Goal: Transaction & Acquisition: Purchase product/service

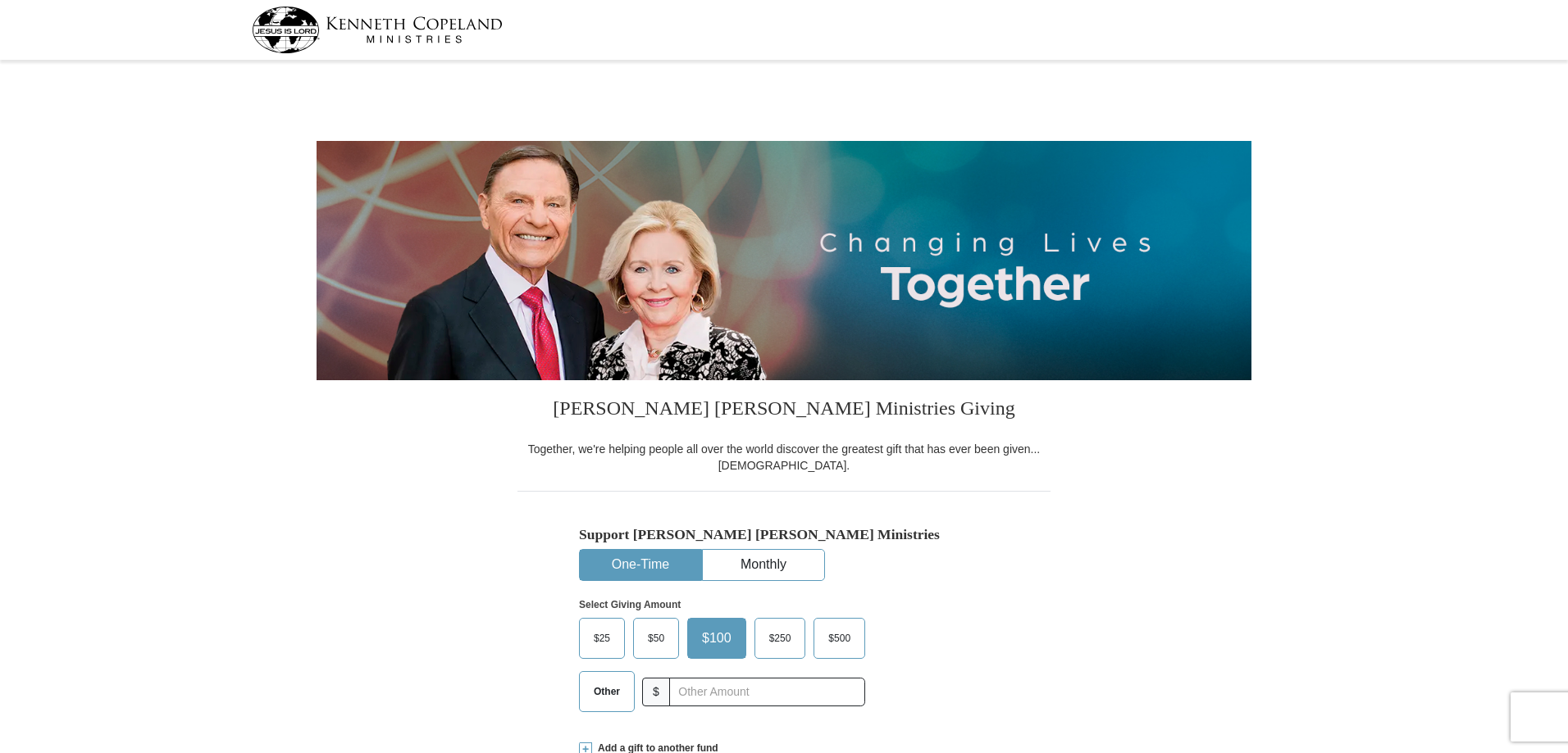
select select "NC"
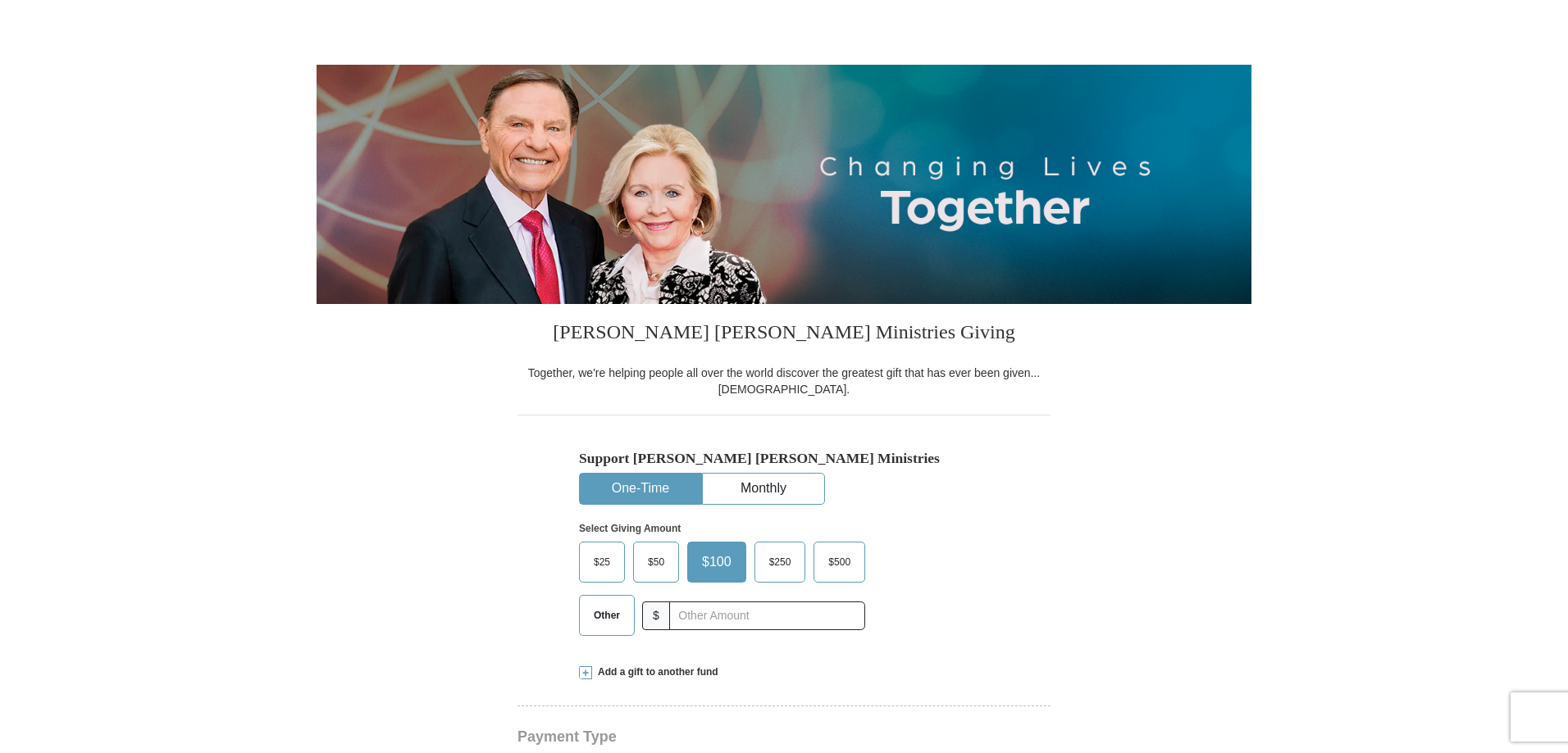
scroll to position [164, 0]
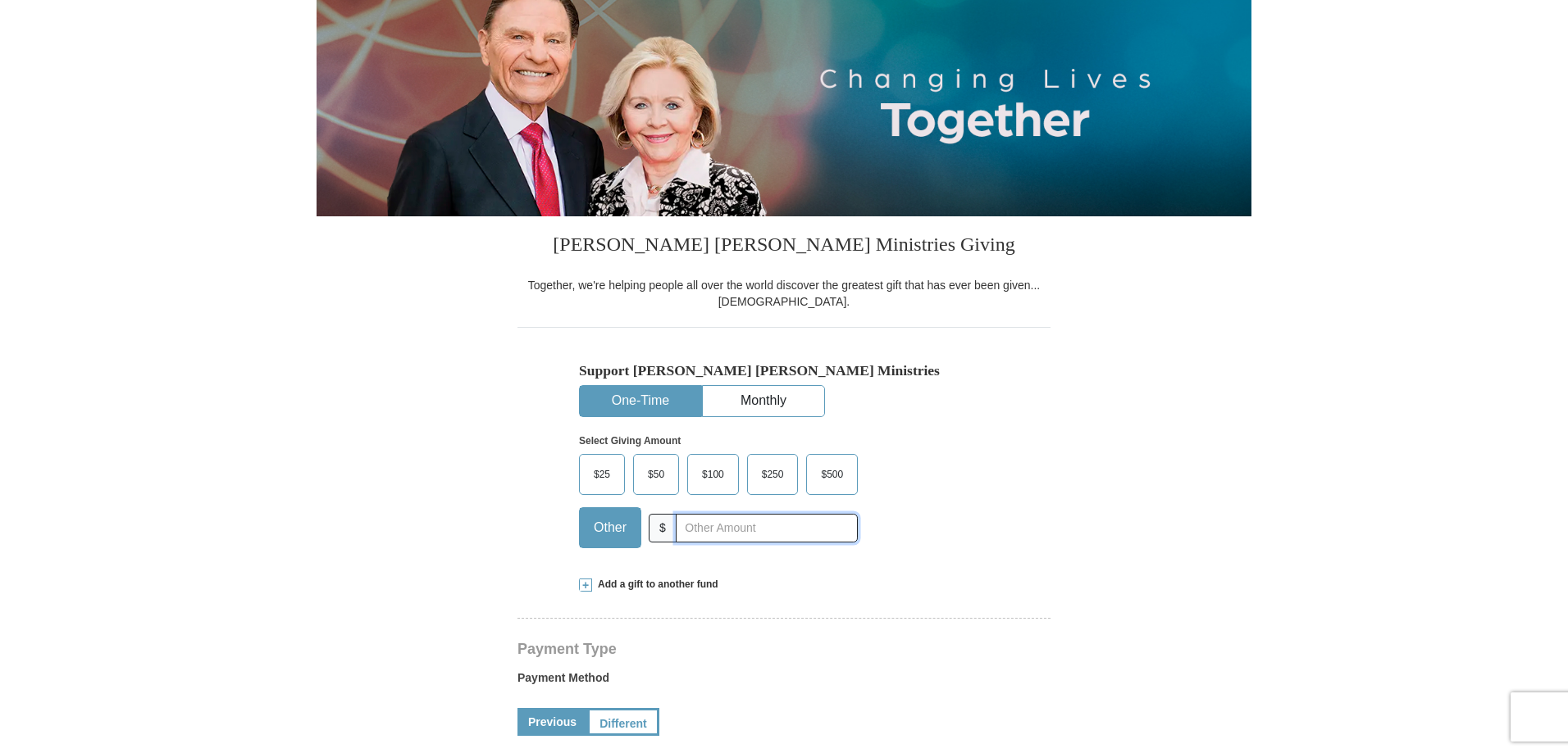
click at [759, 537] on input "text" at bounding box center [766, 528] width 182 height 29
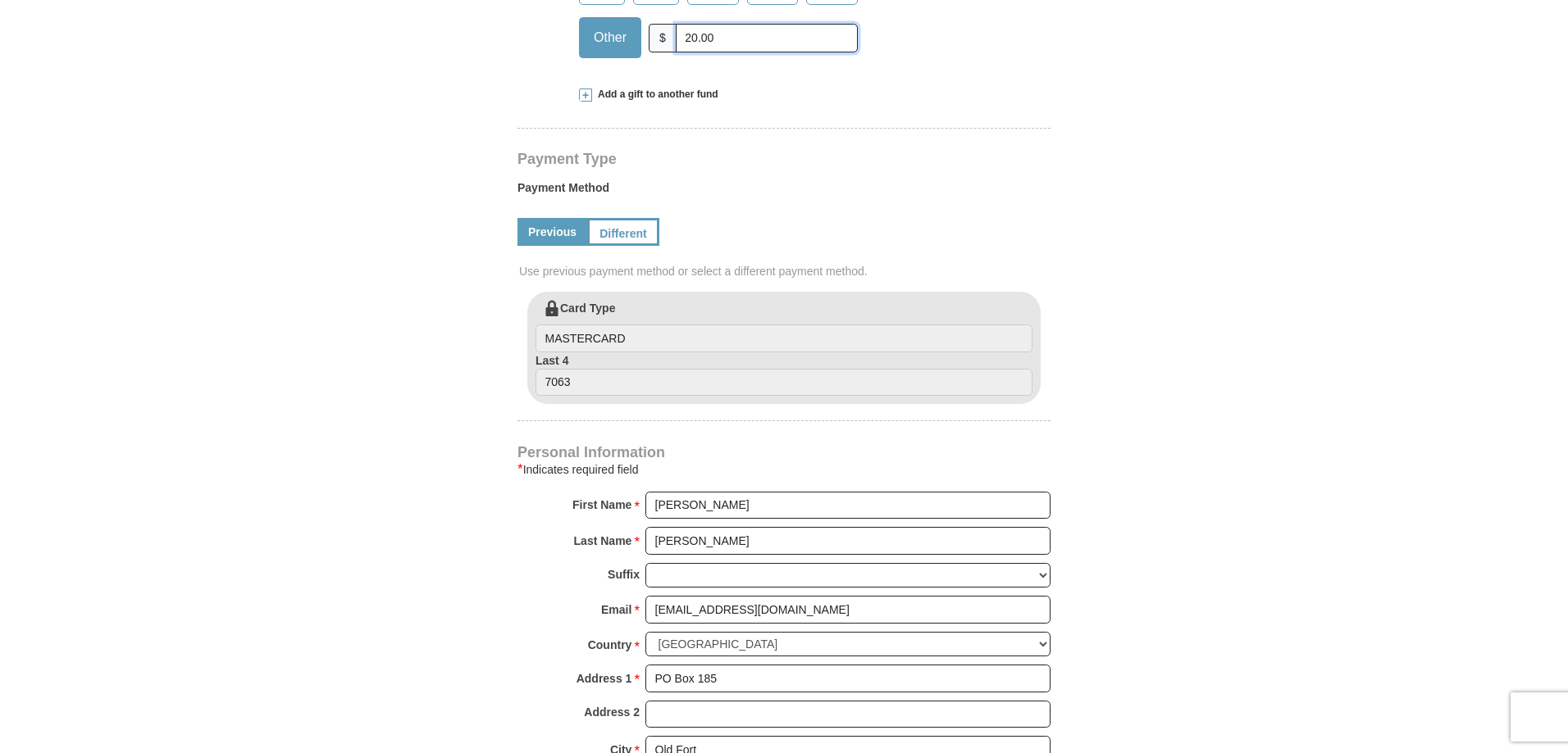
scroll to position [656, 0]
type input "20.00"
click at [606, 387] on input "7063" at bounding box center [784, 381] width 497 height 28
click at [604, 377] on input "7063" at bounding box center [784, 381] width 497 height 28
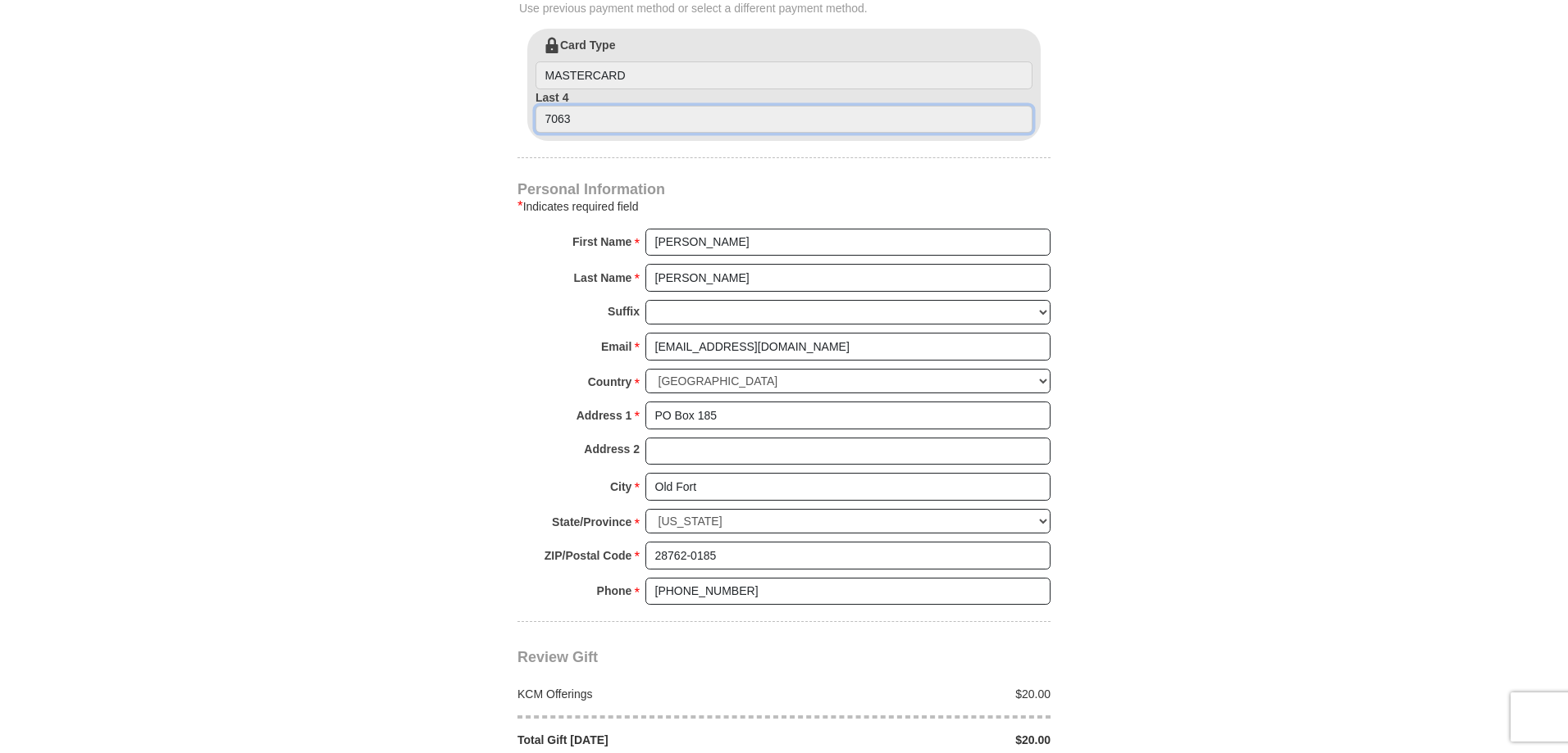
scroll to position [902, 0]
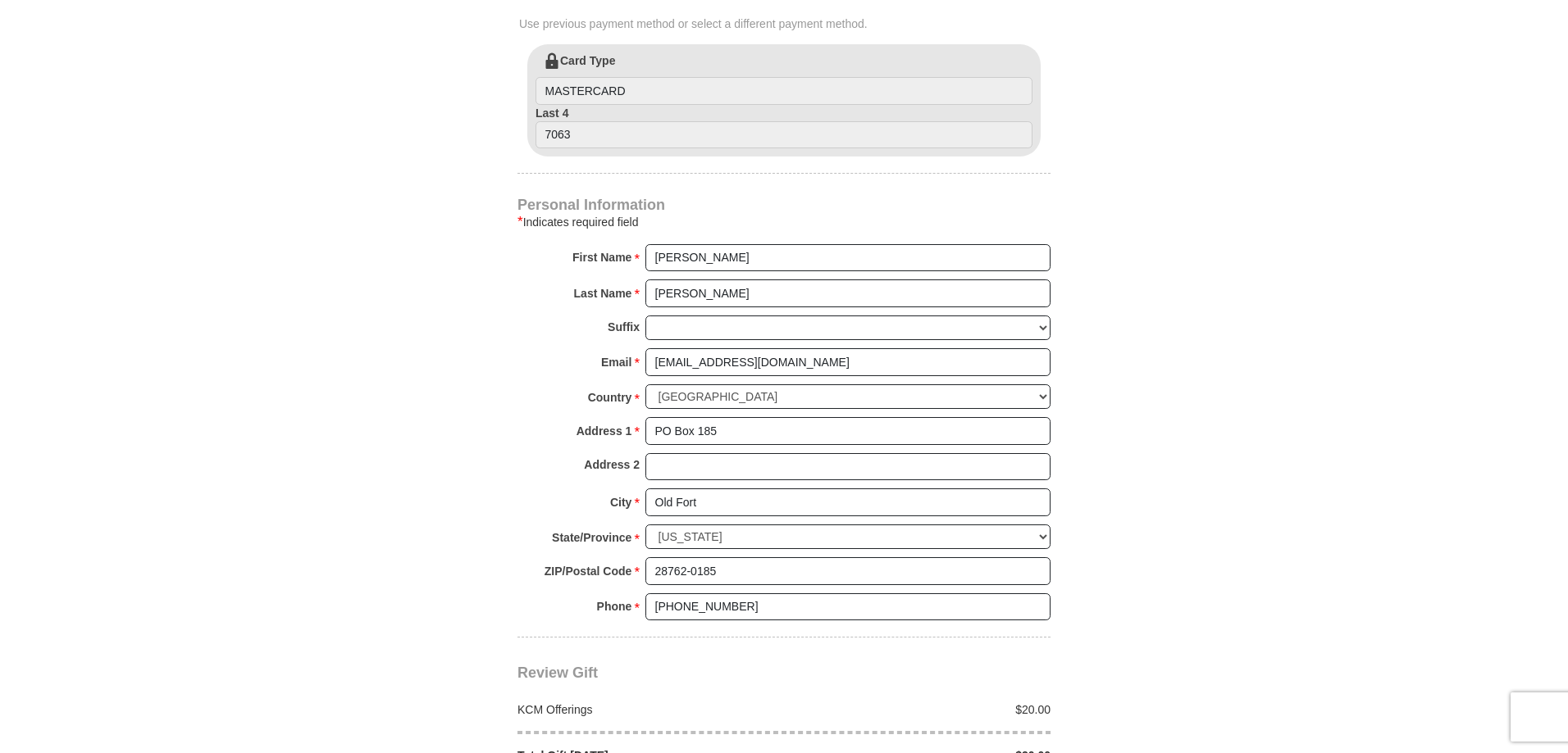
click at [578, 400] on div "Country * [GEOGRAPHIC_DATA] [GEOGRAPHIC_DATA] [GEOGRAPHIC_DATA] [GEOGRAPHIC_DAT…" at bounding box center [784, 401] width 533 height 33
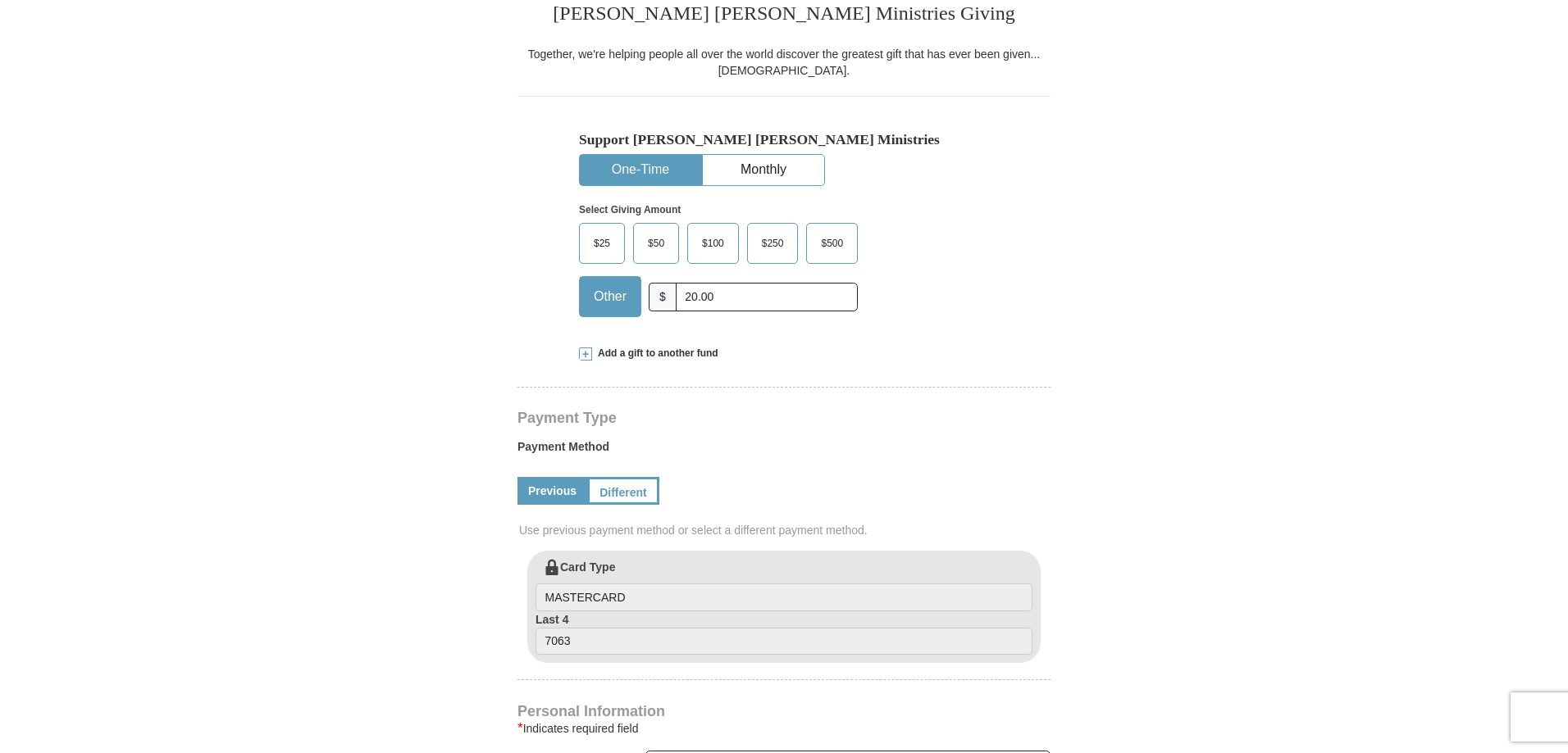
scroll to position [574, 0]
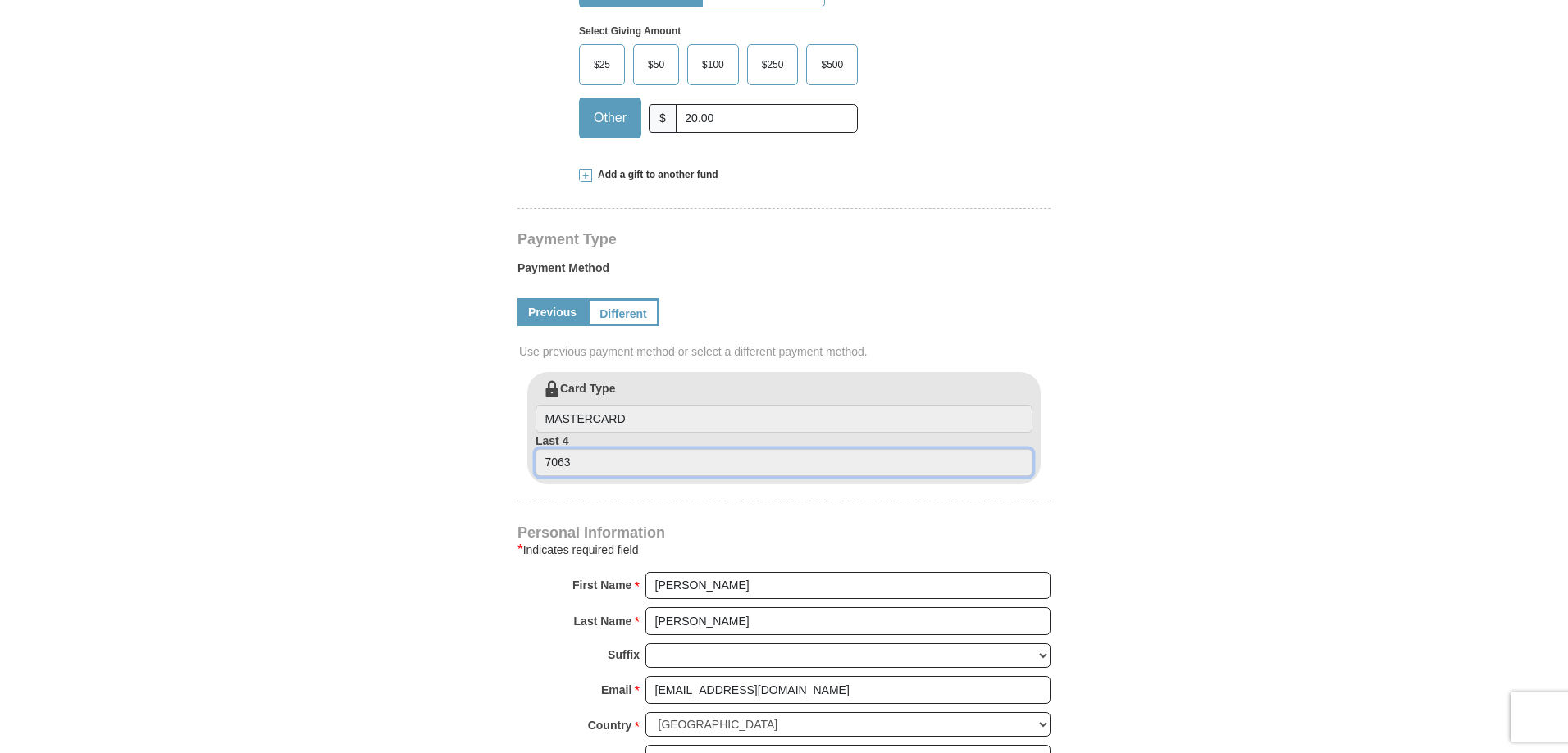
click at [584, 470] on input "7063" at bounding box center [784, 463] width 497 height 28
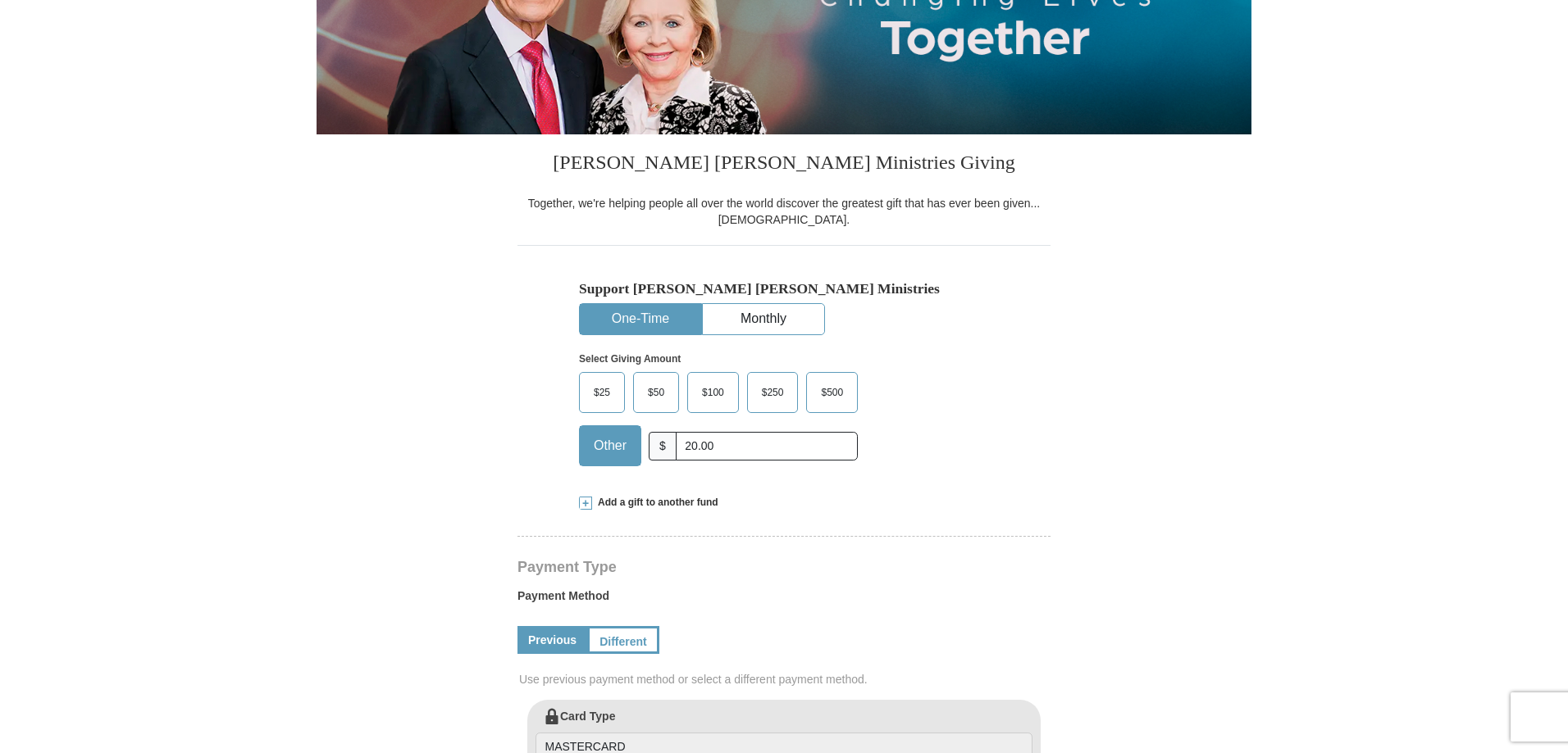
scroll to position [0, 0]
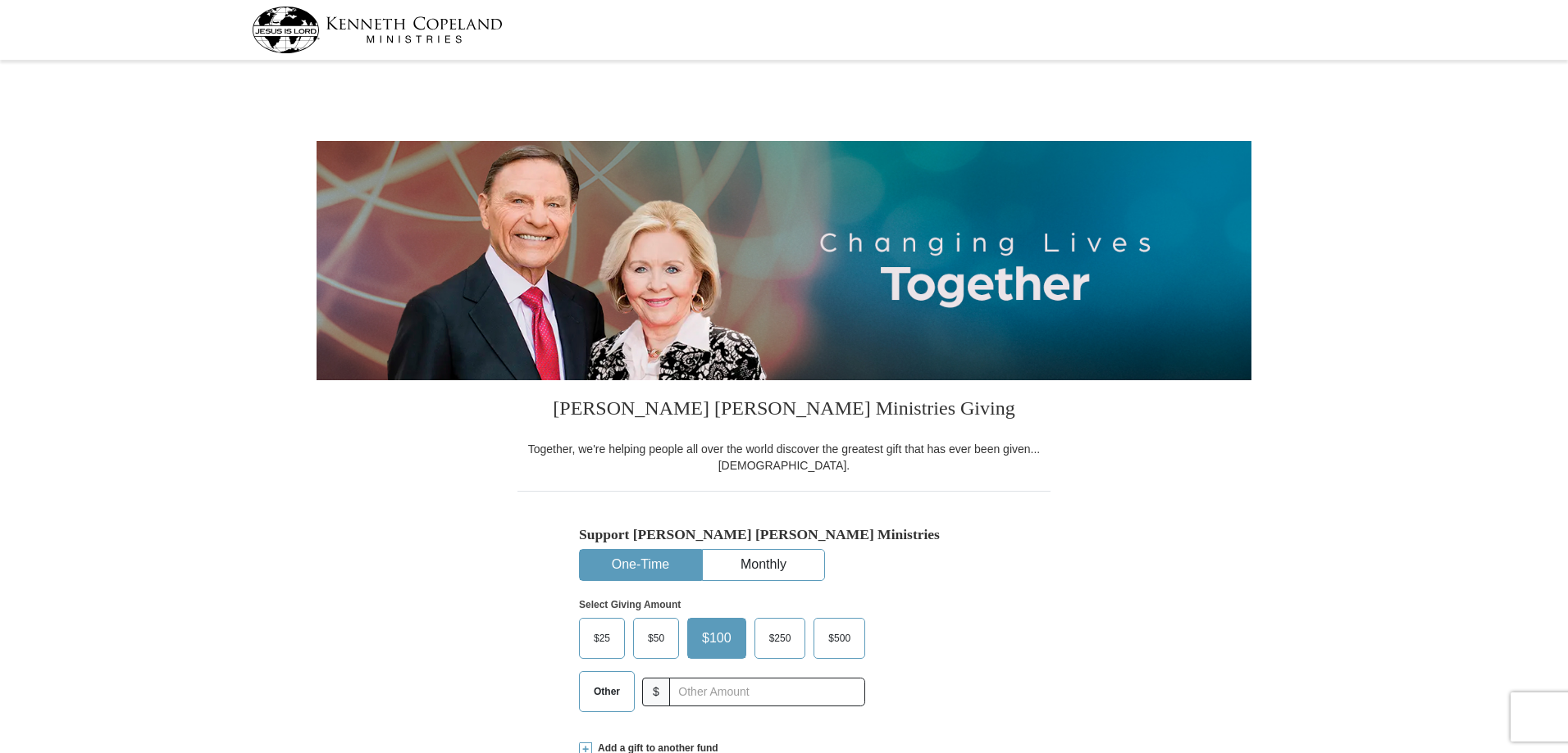
select select "NC"
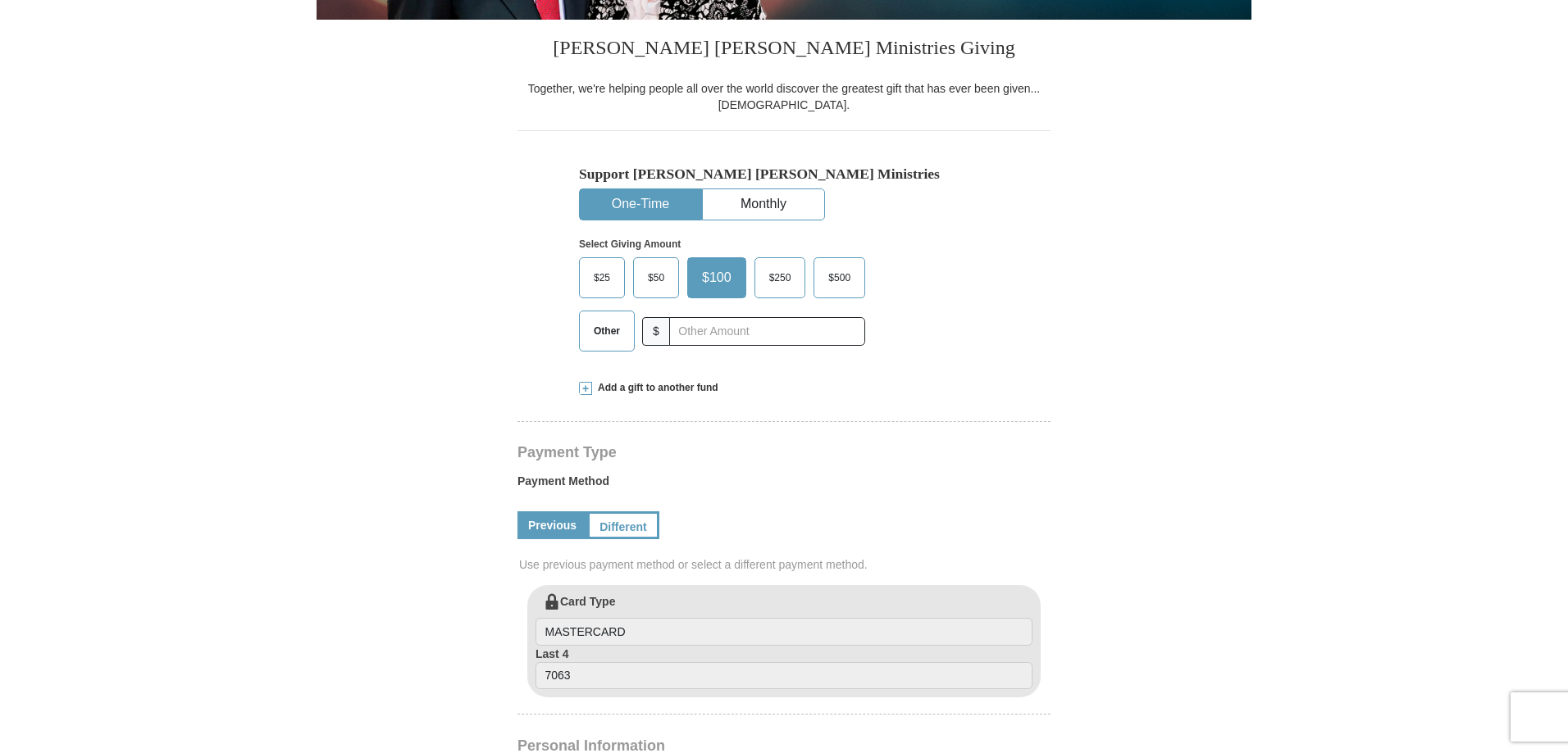
scroll to position [492, 0]
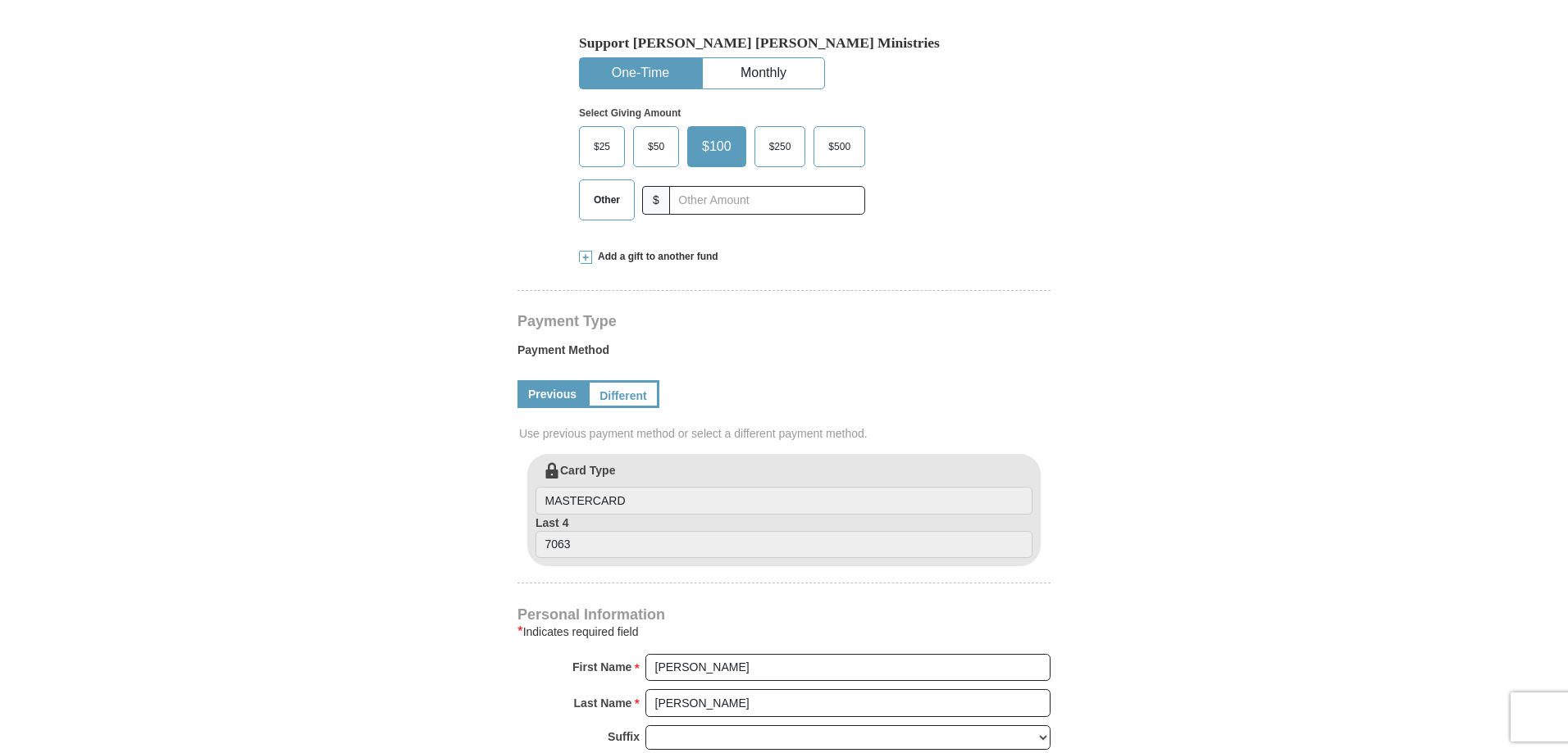
click at [553, 397] on link "Previous" at bounding box center [553, 394] width 70 height 28
click at [612, 384] on link "Different" at bounding box center [621, 394] width 69 height 28
